Goal: Book appointment/travel/reservation

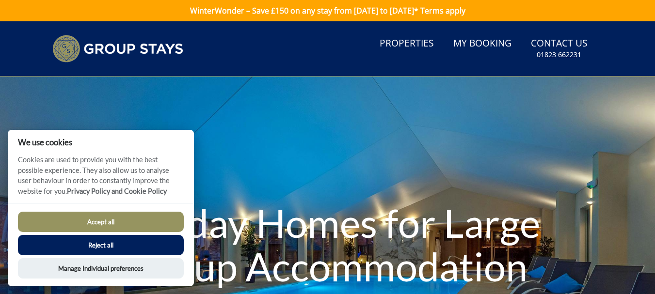
click at [106, 249] on button "Reject all" at bounding box center [101, 245] width 166 height 20
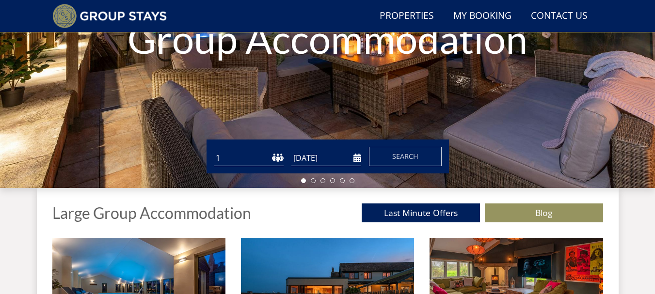
scroll to position [219, 0]
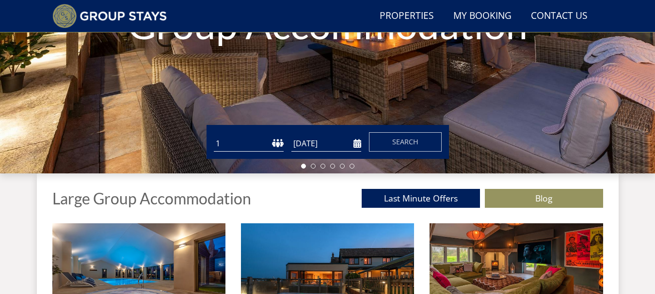
click at [237, 142] on select "1 2 3 4 5 6 7 8 9 10 11 12 13 14 15 16 17 18 19 20 21 22 23 24 25 26 27 28 29 3…" at bounding box center [249, 144] width 70 height 16
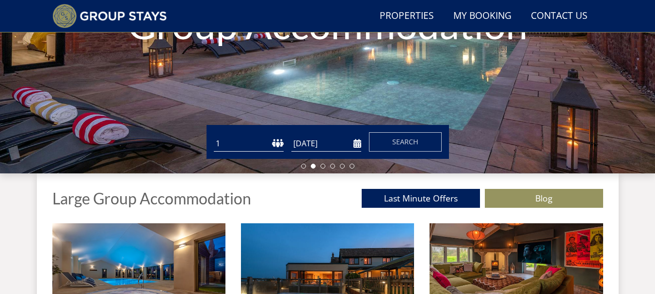
select select "11"
click at [214, 136] on select "1 2 3 4 5 6 7 8 9 10 11 12 13 14 15 16 17 18 19 20 21 22 23 24 25 26 27 28 29 3…" at bounding box center [249, 144] width 70 height 16
click at [356, 148] on input "[DATE]" at bounding box center [326, 144] width 70 height 16
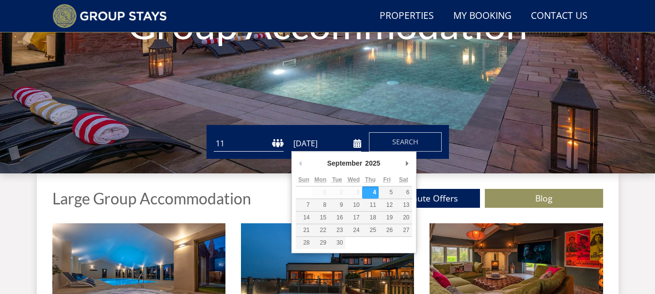
click at [413, 158] on div "September January February March April May June July August September October N…" at bounding box center [353, 203] width 125 height 102
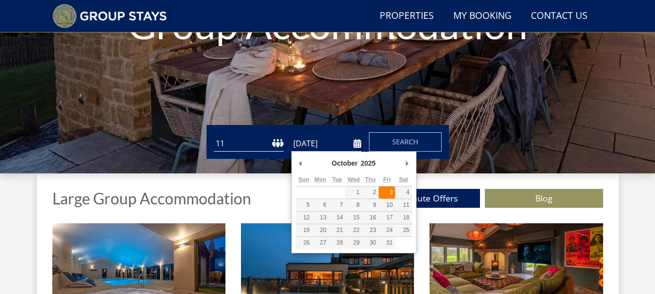
type input "[DATE]"
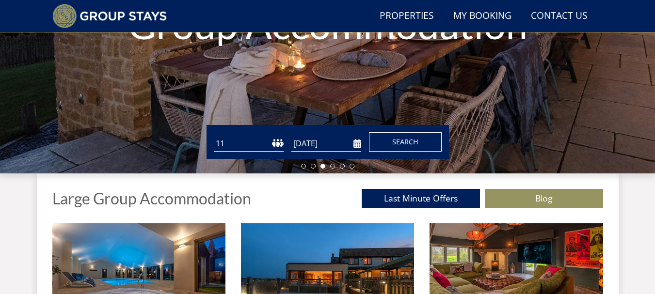
click at [398, 141] on span "Search" at bounding box center [405, 141] width 26 height 9
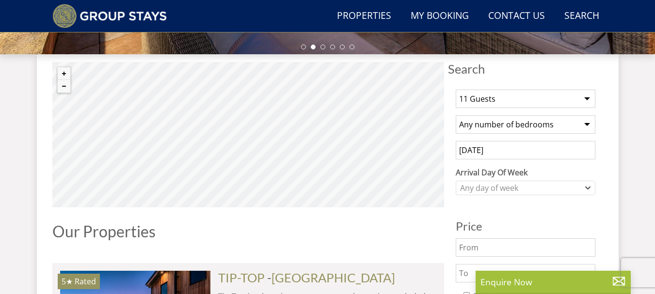
scroll to position [339, 0]
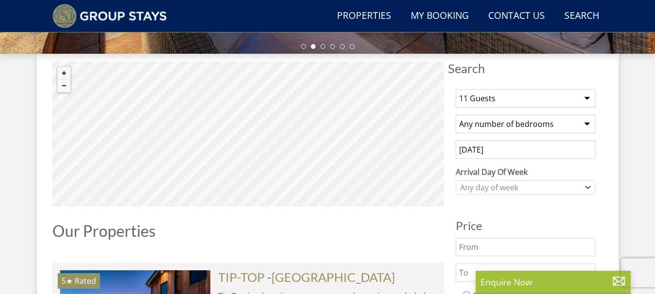
click at [581, 124] on select "Any number of bedrooms 4 Bedrooms 5 Bedrooms 6 Bedrooms 7 Bedrooms 8 Bedrooms 9…" at bounding box center [525, 124] width 140 height 18
select select "10"
click at [455, 115] on select "Any number of bedrooms 4 Bedrooms 5 Bedrooms 6 Bedrooms 7 Bedrooms 8 Bedrooms 9…" at bounding box center [525, 124] width 140 height 18
click at [62, 73] on button "Zoom in" at bounding box center [64, 73] width 13 height 13
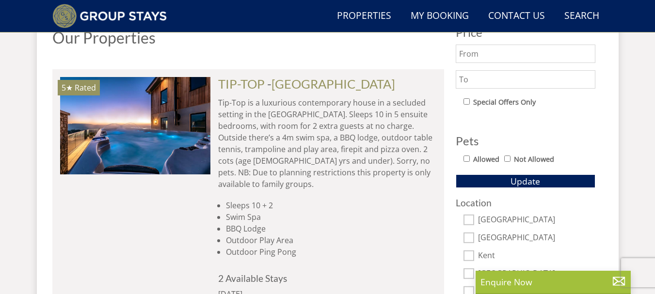
scroll to position [533, 0]
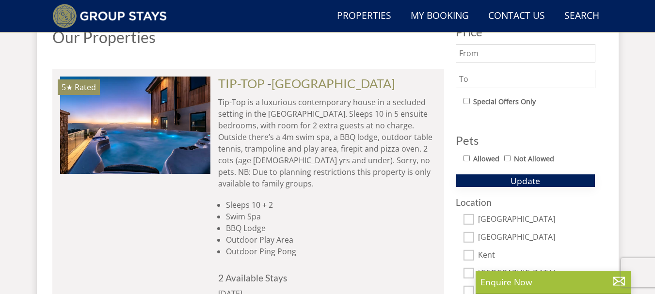
click at [517, 186] on span "Update" at bounding box center [525, 181] width 30 height 12
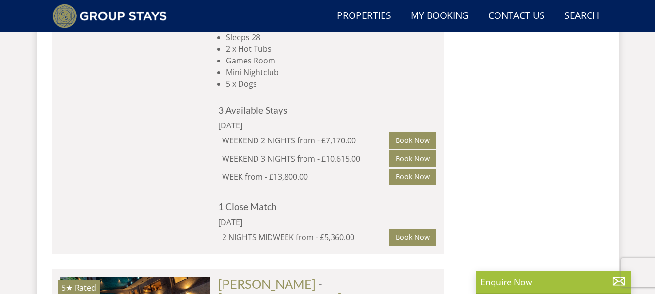
scroll to position [1986, 0]
